Goal: Transaction & Acquisition: Download file/media

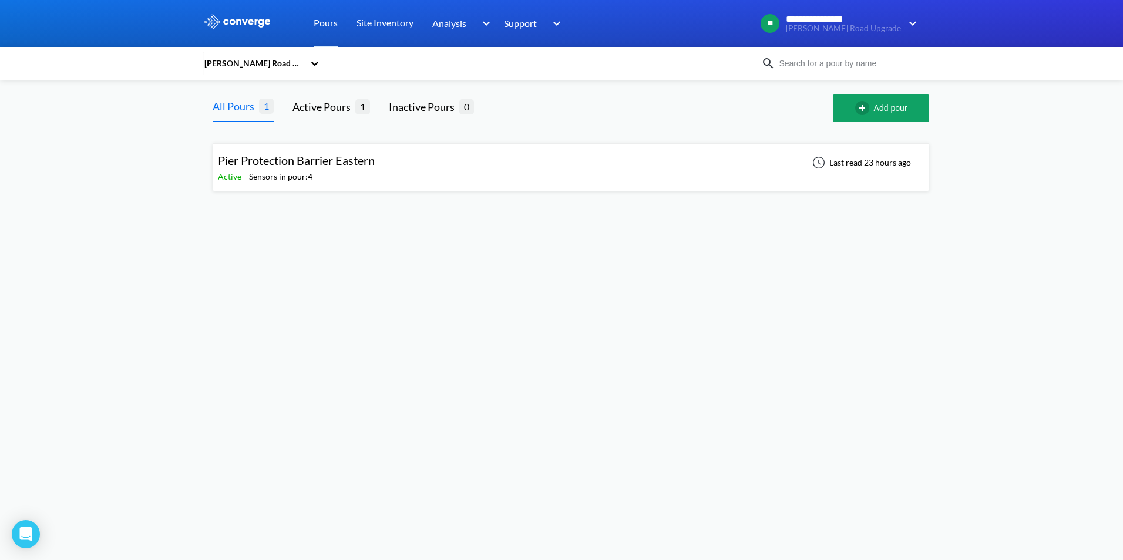
click at [325, 160] on span "Pier Protection Barrier Eastern" at bounding box center [296, 160] width 157 height 14
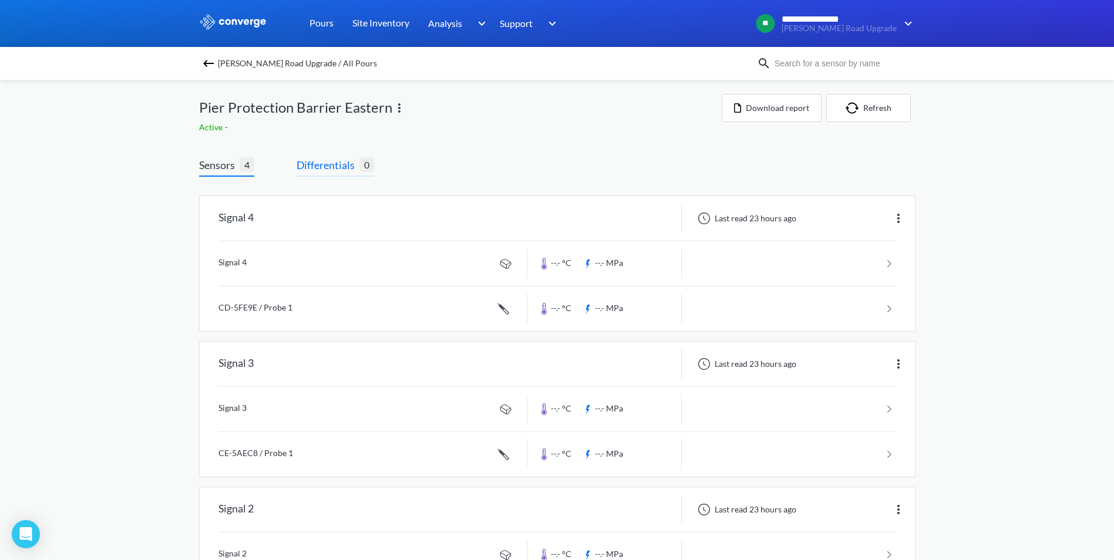
click at [306, 159] on span "Differentials" at bounding box center [327, 165] width 63 height 16
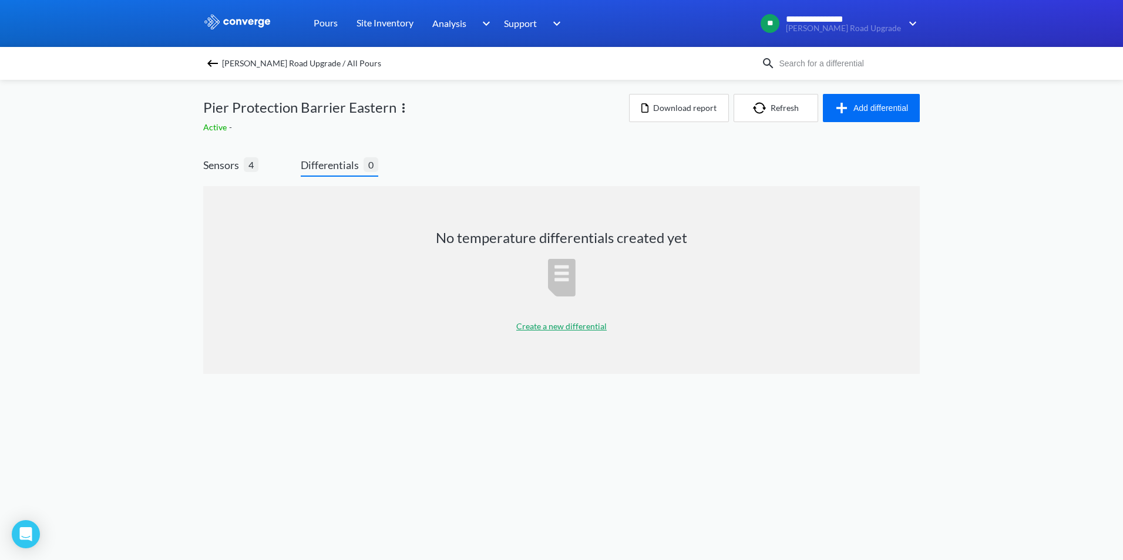
click at [584, 331] on p "Create a new differential" at bounding box center [561, 326] width 90 height 13
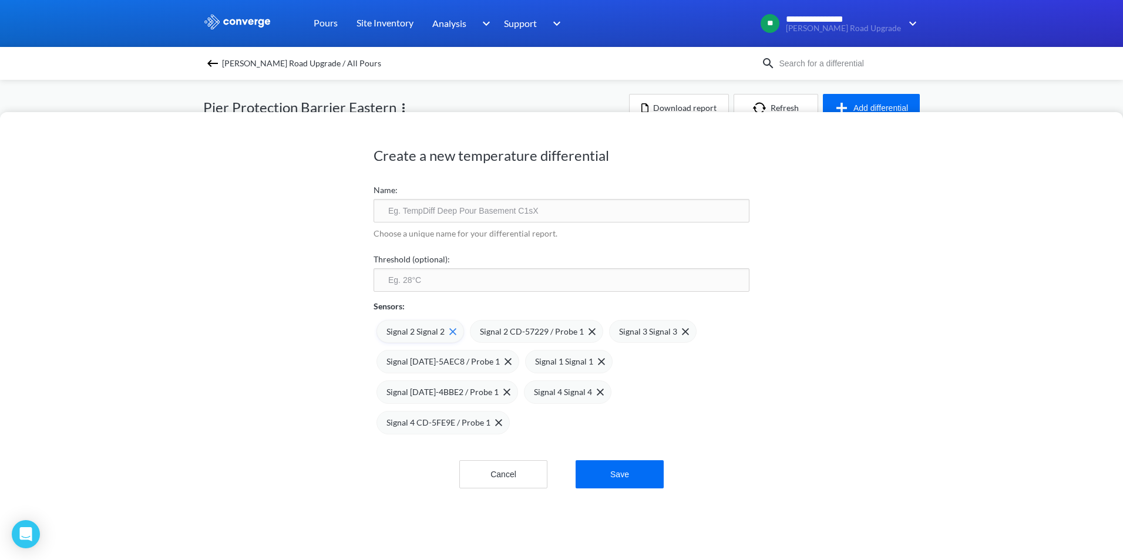
click at [450, 329] on img at bounding box center [452, 331] width 7 height 7
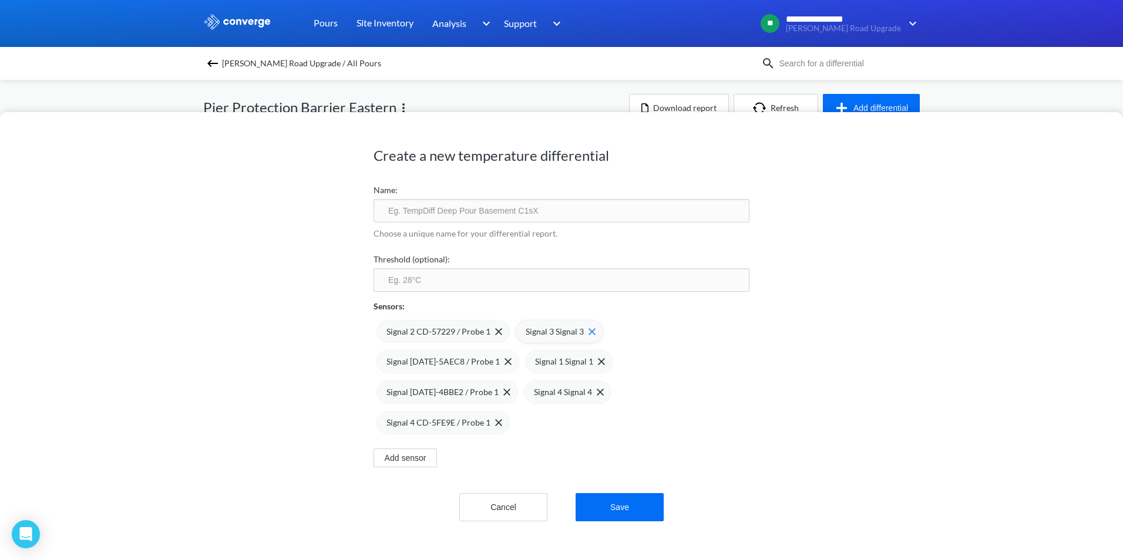
click at [588, 331] on img at bounding box center [591, 331] width 7 height 7
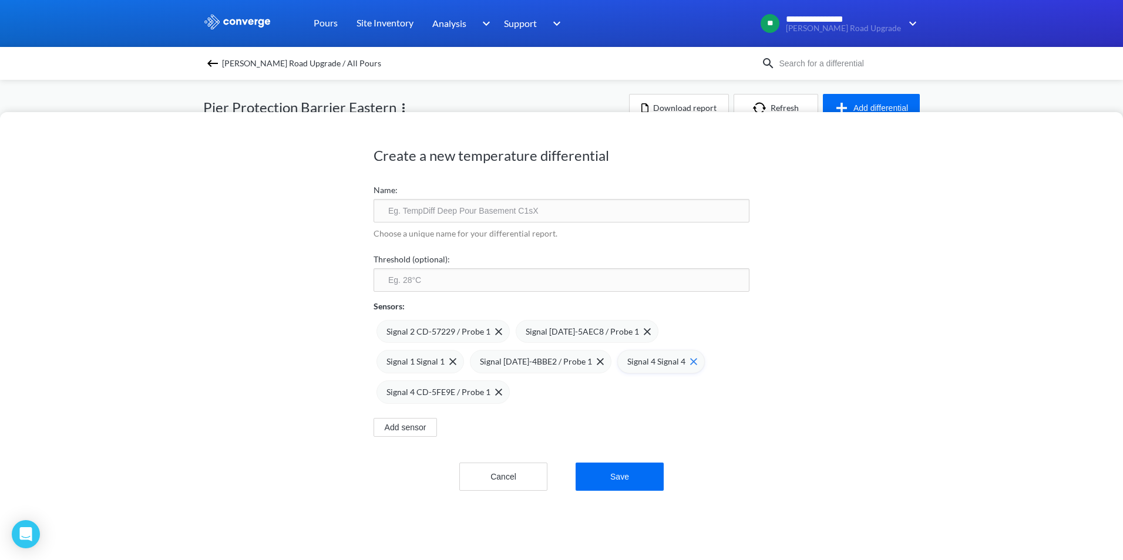
click at [690, 364] on img at bounding box center [693, 361] width 7 height 7
click at [456, 358] on img at bounding box center [452, 361] width 7 height 7
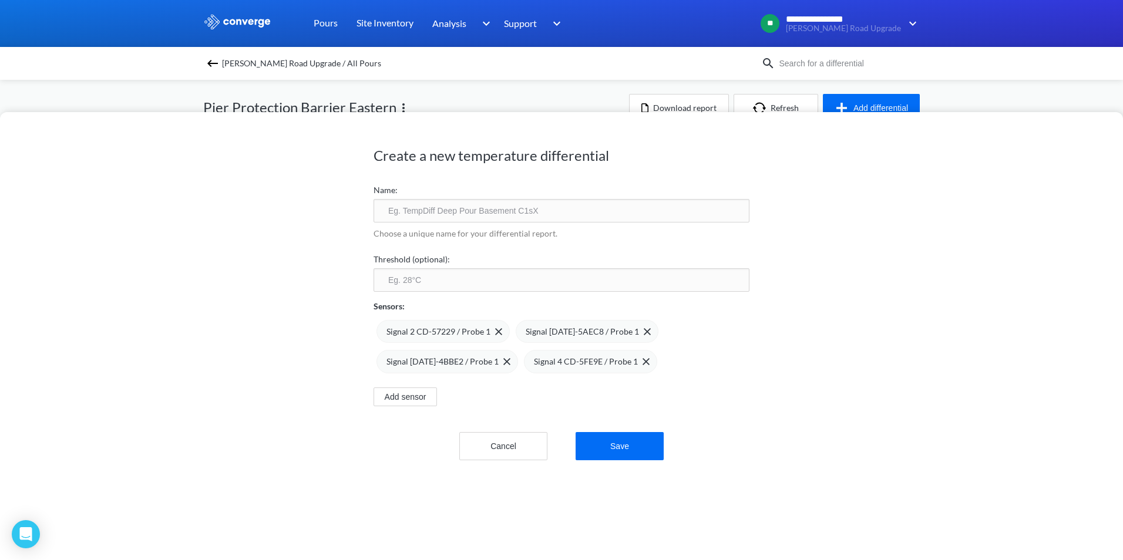
click at [496, 449] on button "Cancel" at bounding box center [503, 446] width 88 height 28
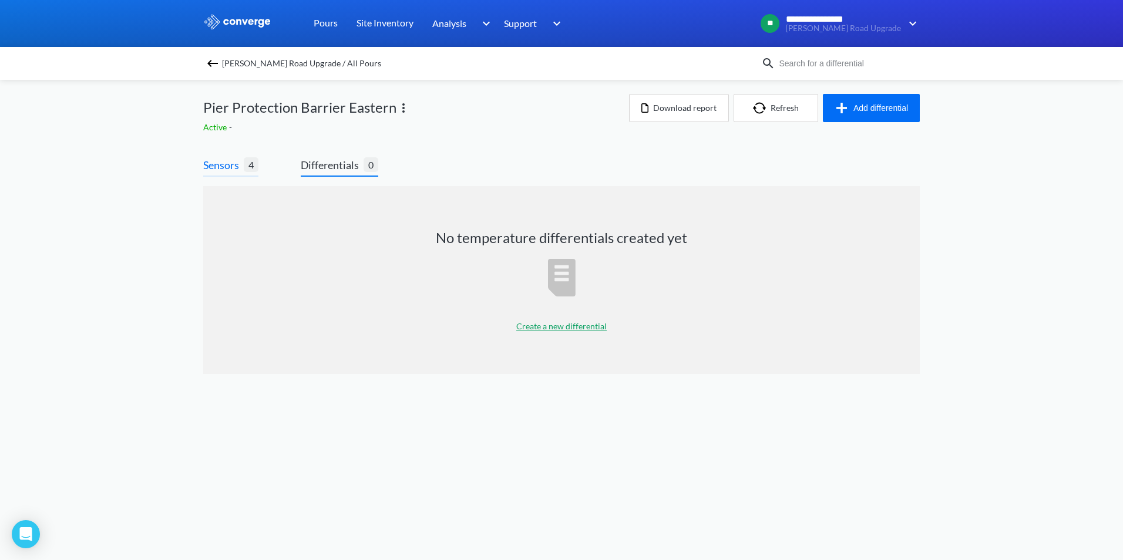
click at [218, 162] on span "Sensors" at bounding box center [223, 165] width 41 height 16
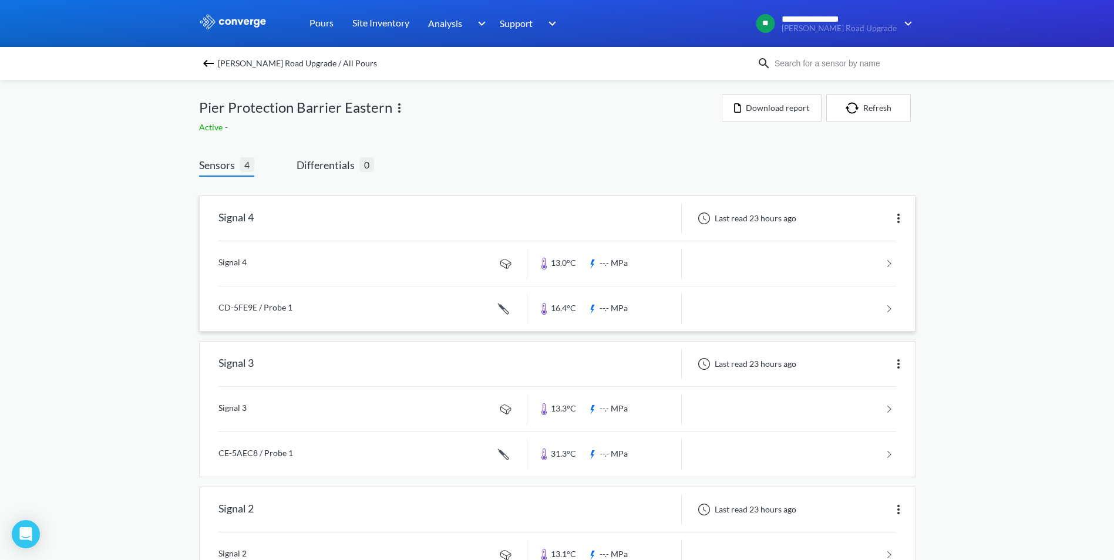
click at [281, 213] on div "Signal 4" at bounding box center [364, 218] width 328 height 31
click at [226, 211] on div "Signal 4" at bounding box center [235, 218] width 35 height 31
click at [904, 214] on img at bounding box center [898, 218] width 14 height 14
click at [868, 217] on div "Edit" at bounding box center [867, 218] width 75 height 22
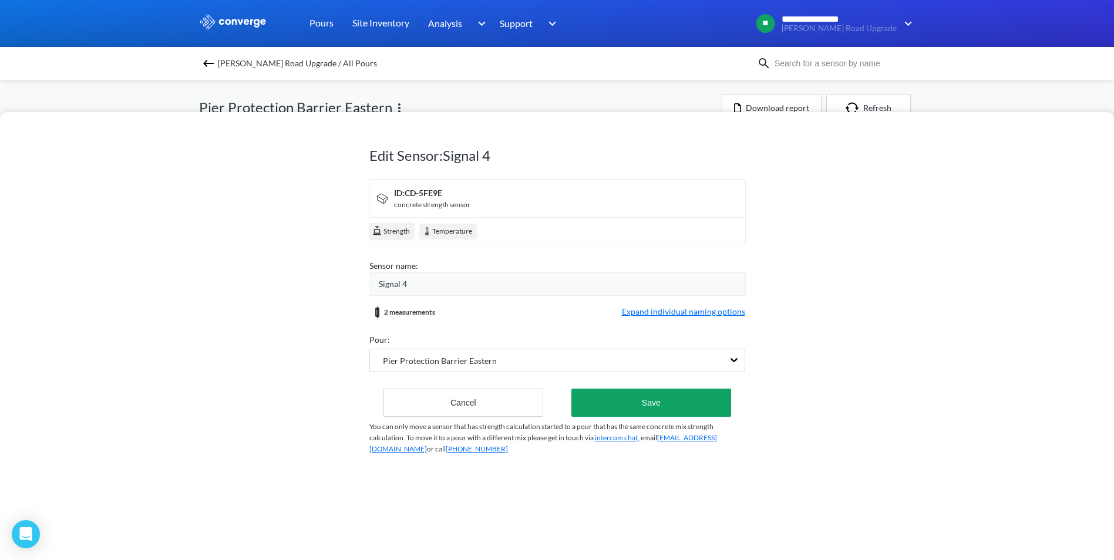
click at [422, 280] on div "Signal 4" at bounding box center [562, 284] width 366 height 13
click at [470, 416] on button "Cancel" at bounding box center [463, 403] width 160 height 28
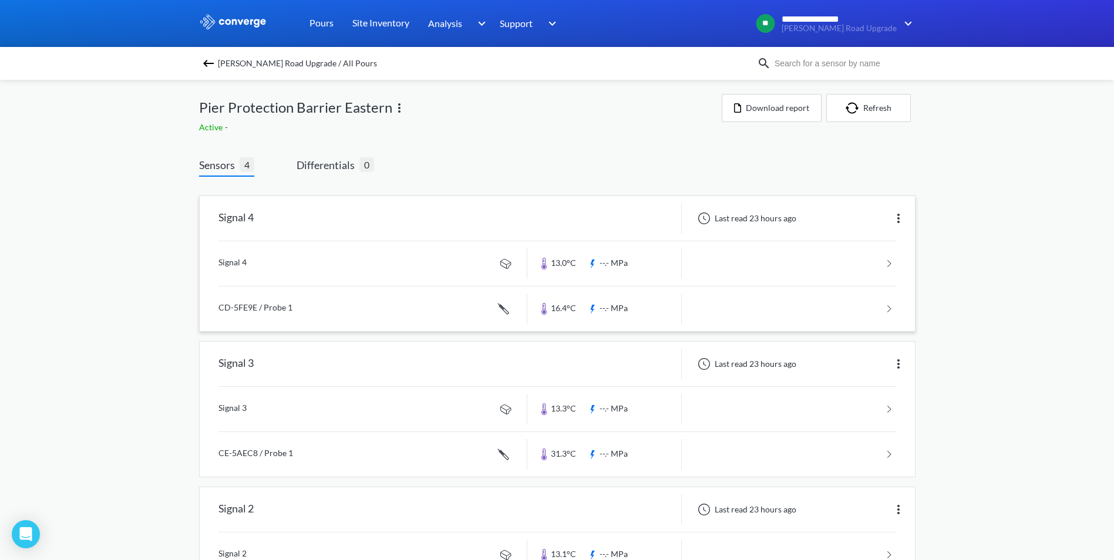
click at [227, 163] on span "Sensors" at bounding box center [219, 165] width 41 height 16
click at [781, 107] on button "Download report" at bounding box center [772, 108] width 100 height 28
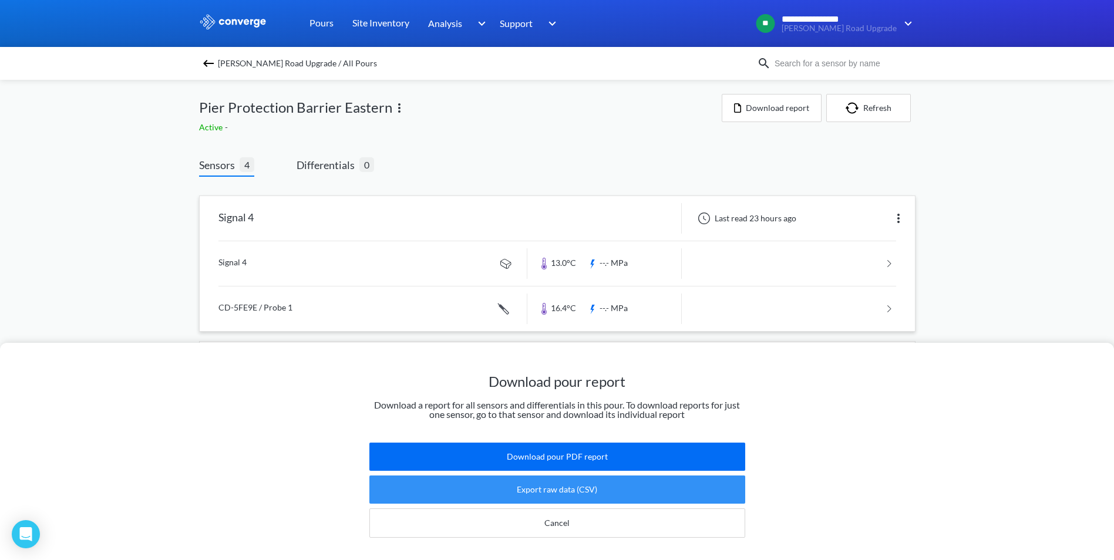
click at [563, 477] on button "Export raw data (CSV)" at bounding box center [557, 490] width 376 height 28
click at [609, 476] on button "Export raw data (CSV)" at bounding box center [557, 490] width 376 height 28
